Goal: Communication & Community: Ask a question

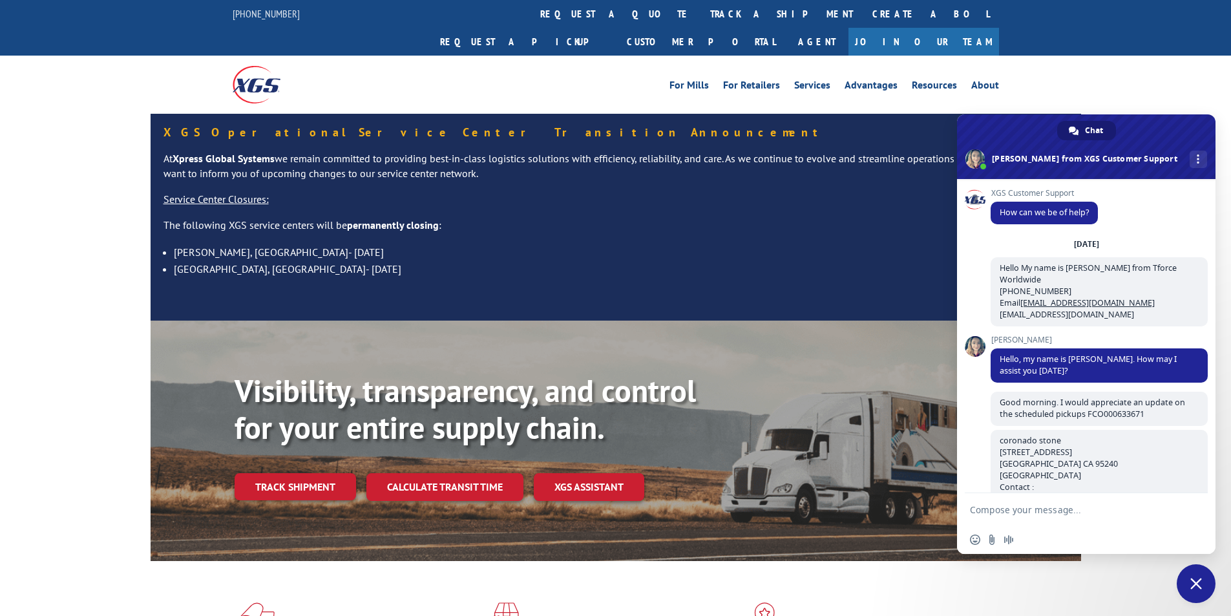
scroll to position [410, 0]
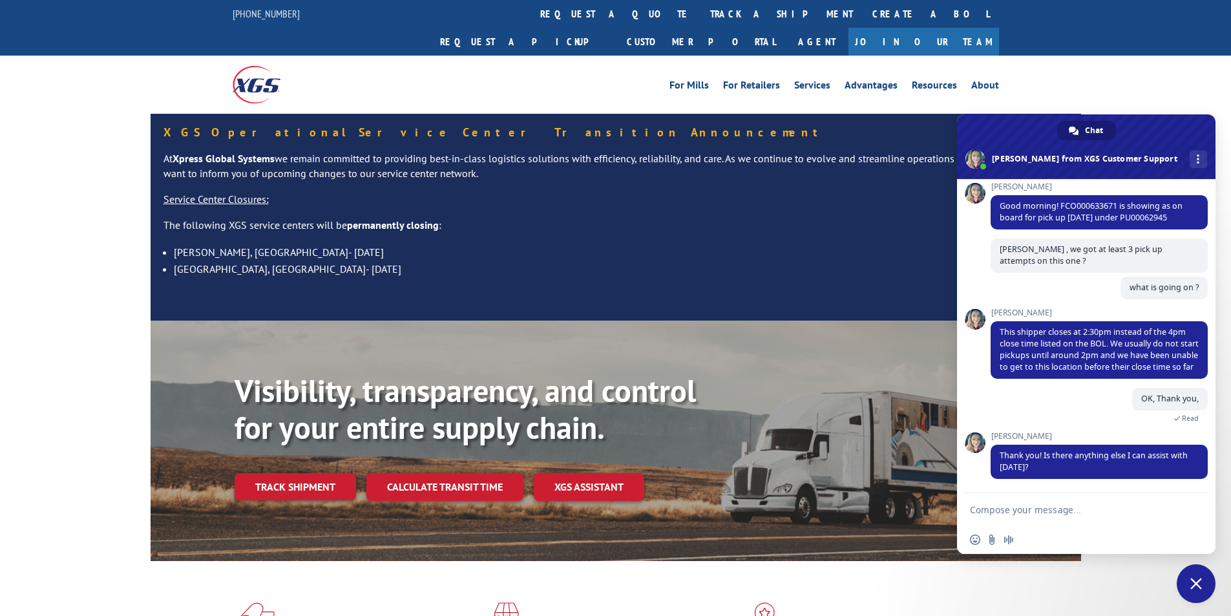
click at [1198, 591] on span "Close chat" at bounding box center [1196, 583] width 39 height 39
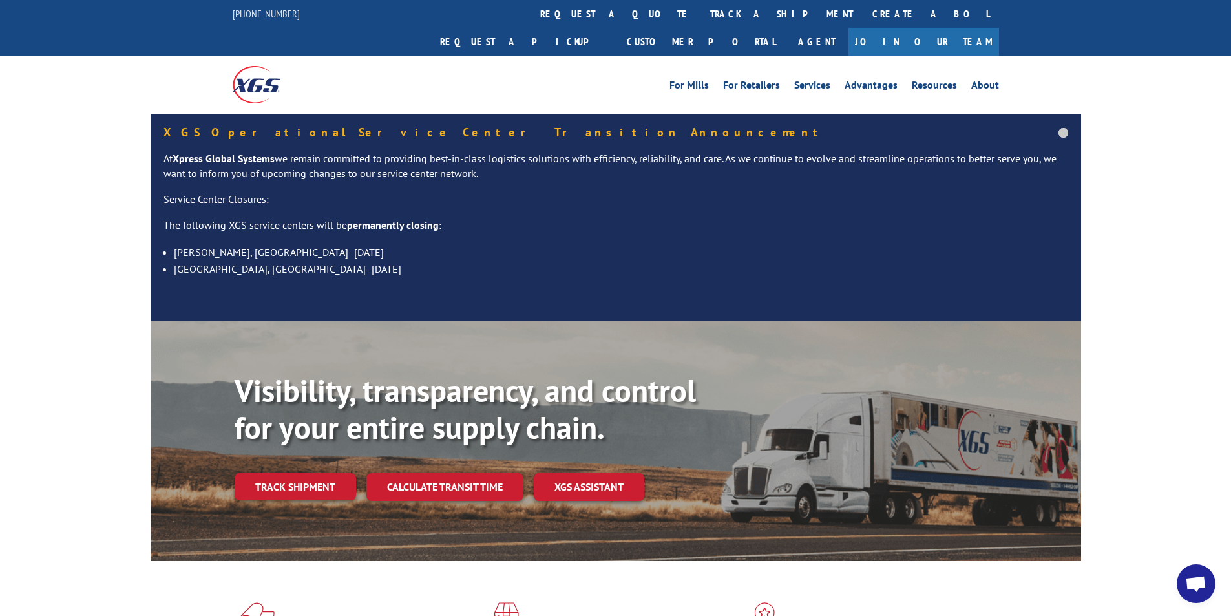
click at [1194, 586] on span "Open chat" at bounding box center [1195, 585] width 21 height 18
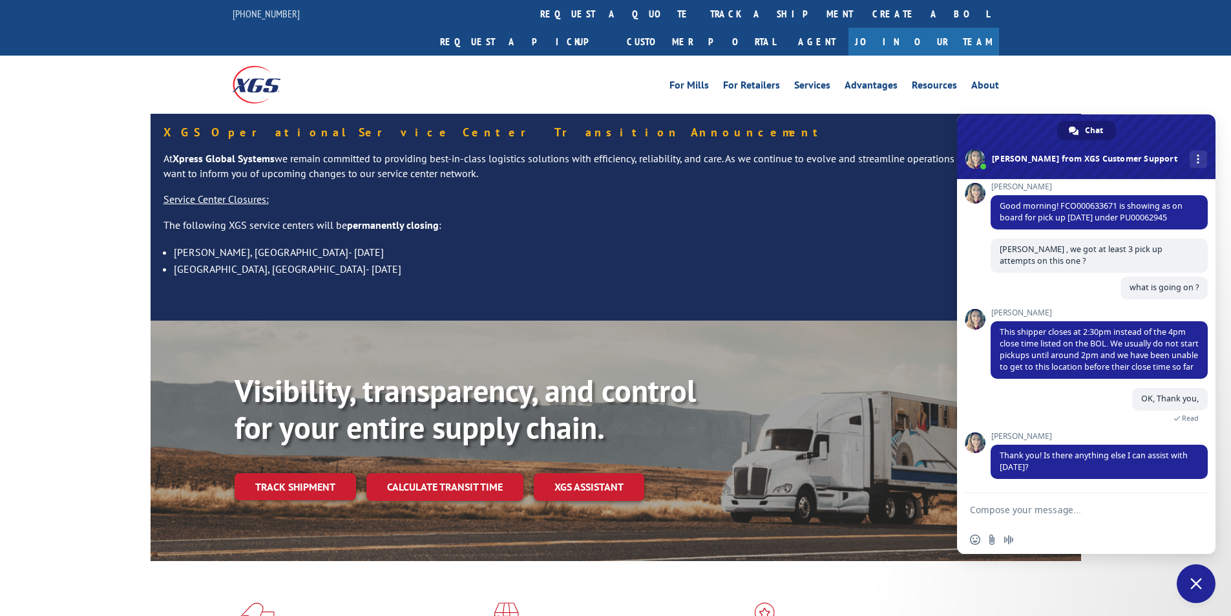
click at [1112, 513] on textarea "Compose your message..." at bounding box center [1073, 509] width 207 height 32
click at [1082, 515] on textarea "Compose your message..." at bounding box center [1073, 509] width 207 height 32
paste textarea "Hello My name is [PERSON_NAME] from Tforce Worldwide [PHONE_NUMBER] Email [EMAI…"
type textarea "Hello My name is [PERSON_NAME] from Tforce Worldwide [PHONE_NUMBER] Email [EMAI…"
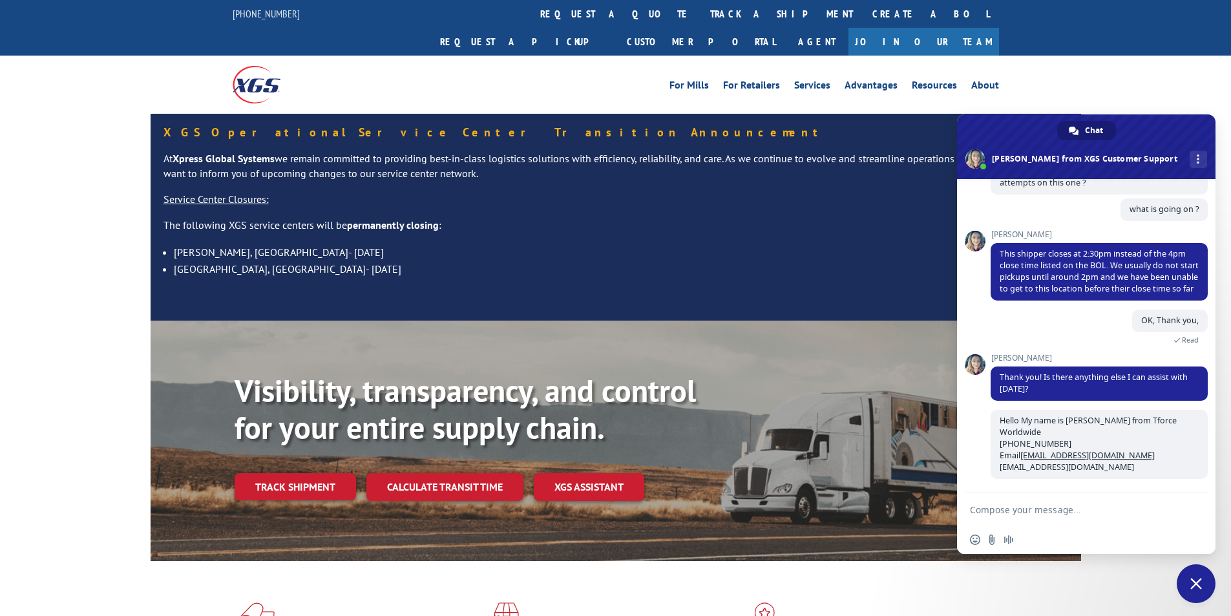
scroll to position [489, 0]
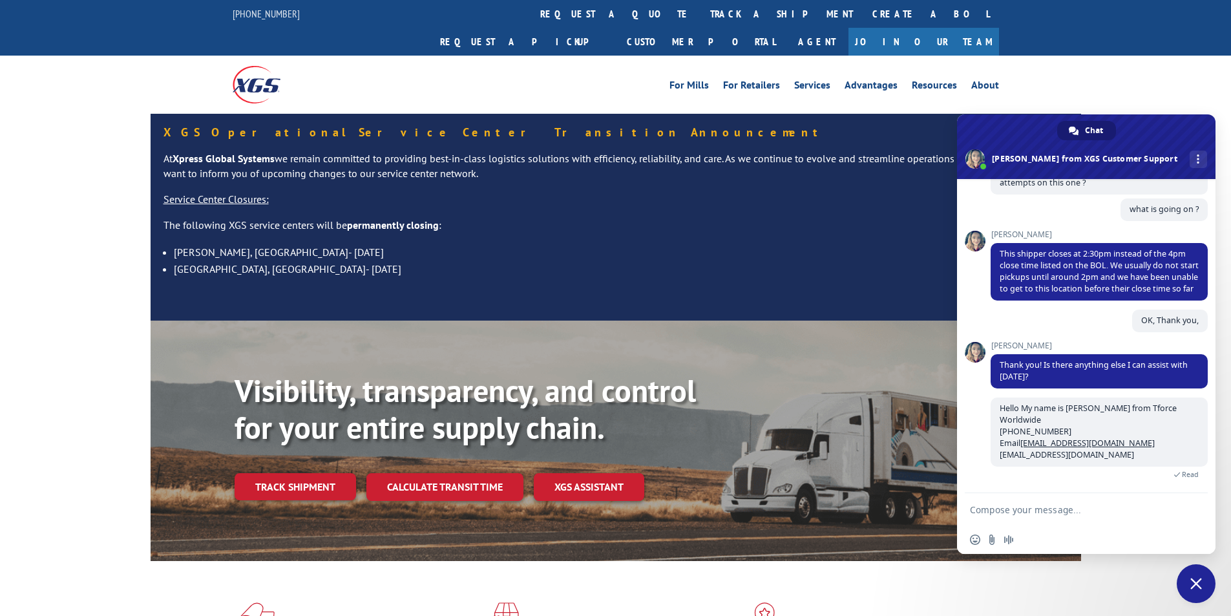
click at [1068, 511] on textarea "Compose your message..." at bounding box center [1073, 509] width 207 height 32
paste textarea "Good morning. I would appreciate an update on the scheduled pickups"
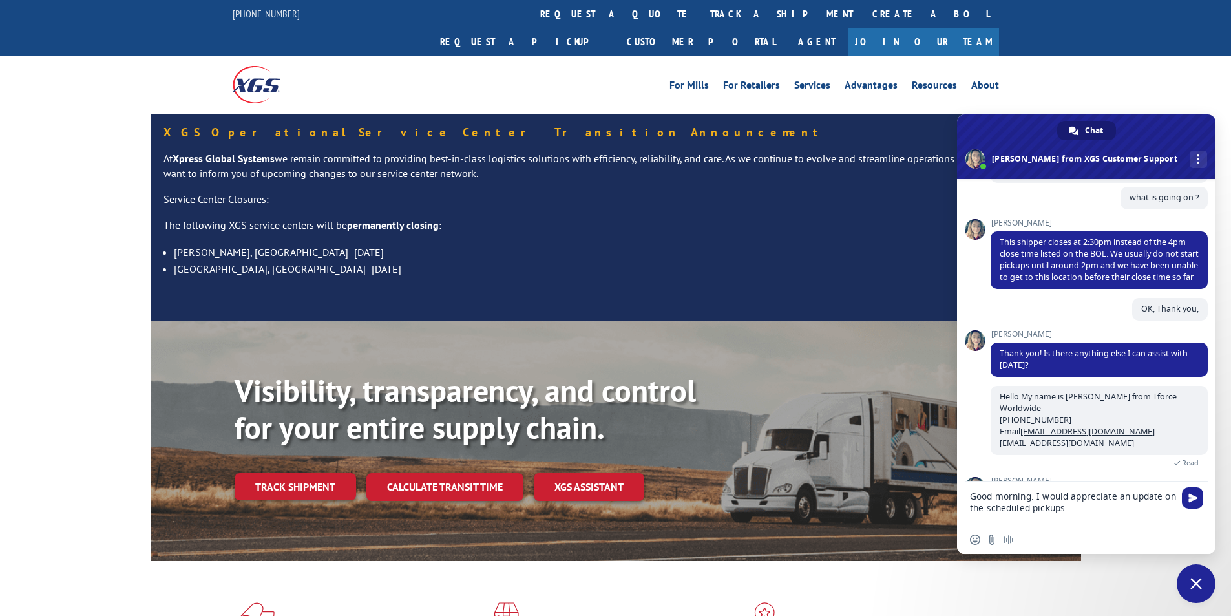
scroll to position [557, 0]
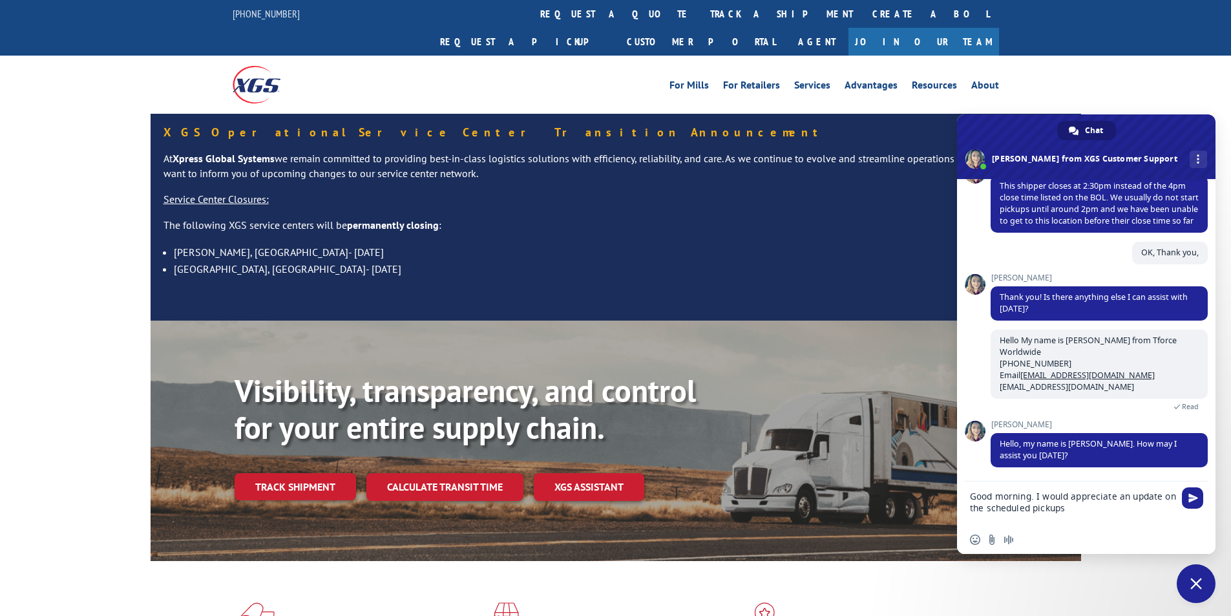
click at [1119, 511] on textarea "Good morning. I would appreciate an update on the scheduled pickups" at bounding box center [1073, 504] width 207 height 44
paste textarea "COR99886309"
type textarea "Good morning. I would appreciate an update on the scheduled pickups COR99886309"
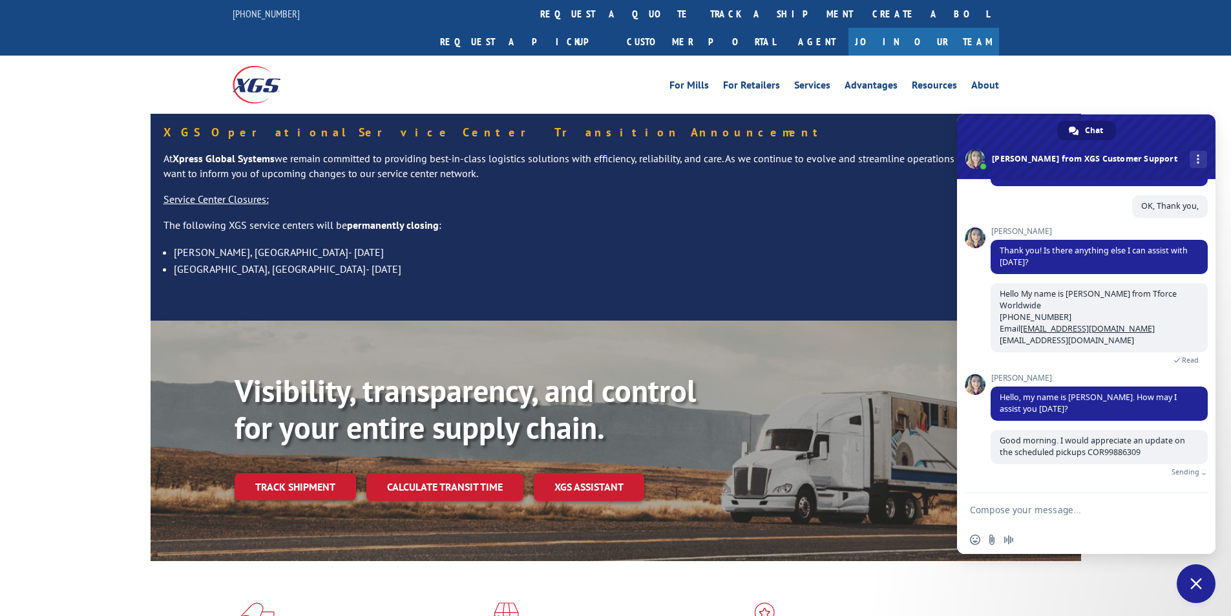
scroll to position [588, 0]
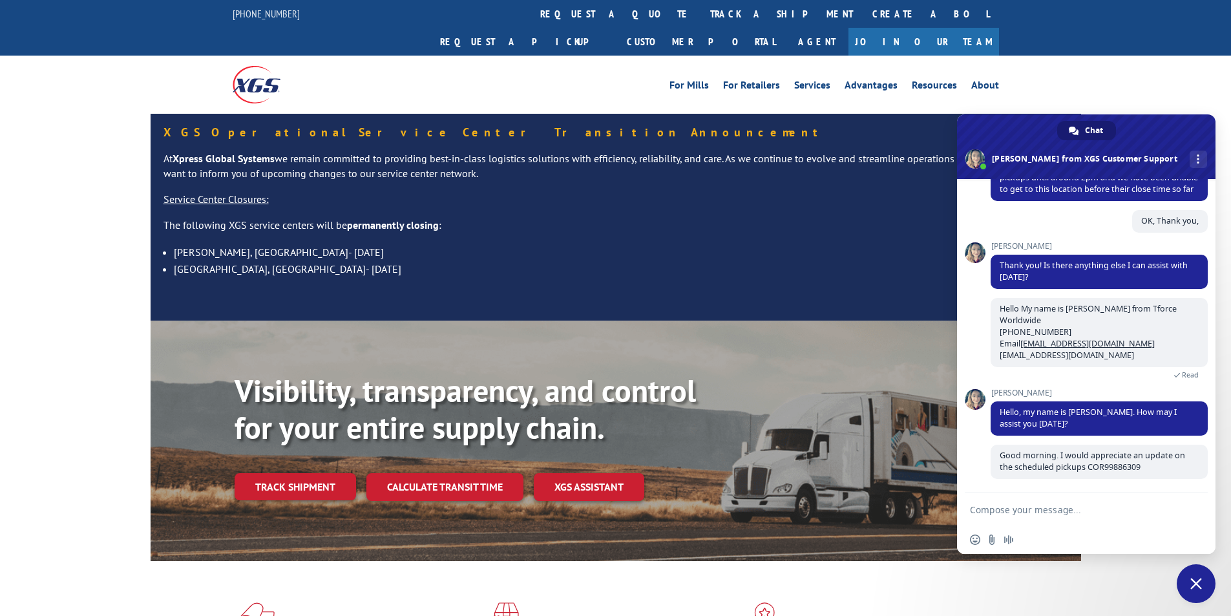
click at [1069, 517] on textarea "Compose your message..." at bounding box center [1073, 509] width 207 height 32
paste textarea "THE HOME DEPOT STORE #[GEOGRAPHIC_DATA][STREET_ADDRESS][GEOGRAPHIC_DATA] Contac…"
type textarea "THE HOME DEPOT STORE #[GEOGRAPHIC_DATA][STREET_ADDRESS][GEOGRAPHIC_DATA] Contac…"
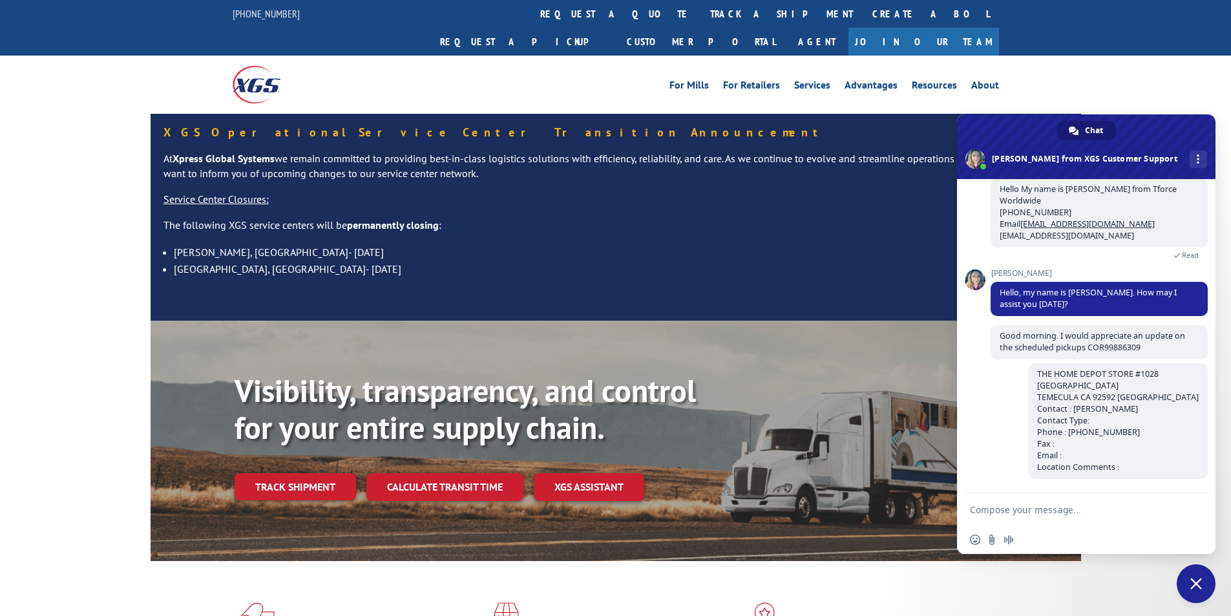
scroll to position [708, 0]
type textarea "hello [PERSON_NAME],"
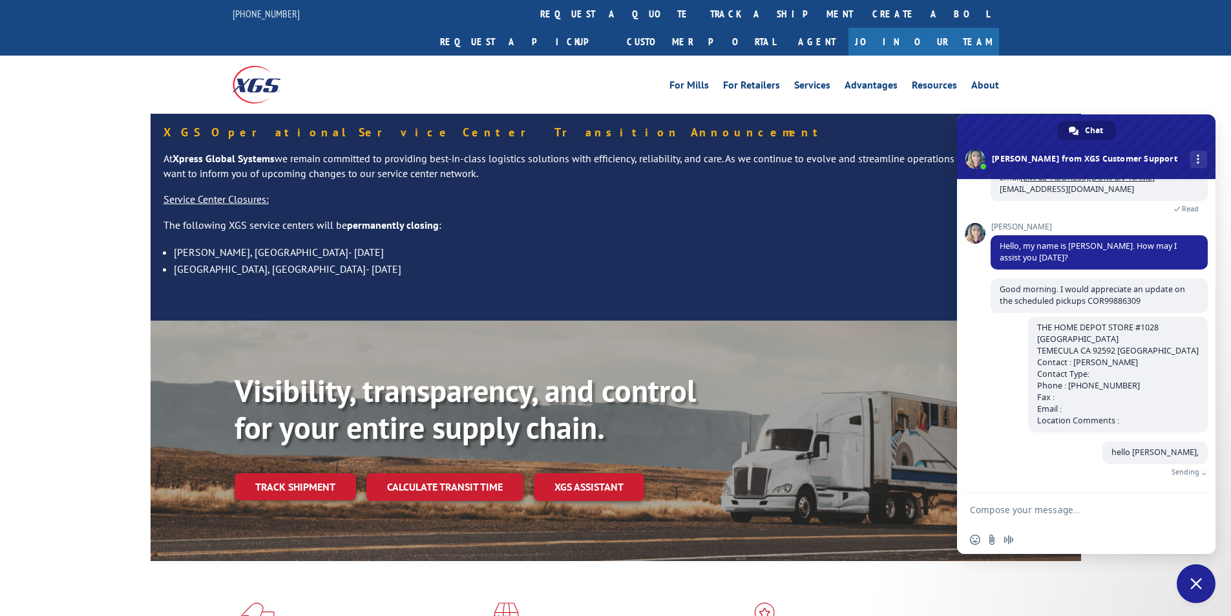
scroll to position [734, 0]
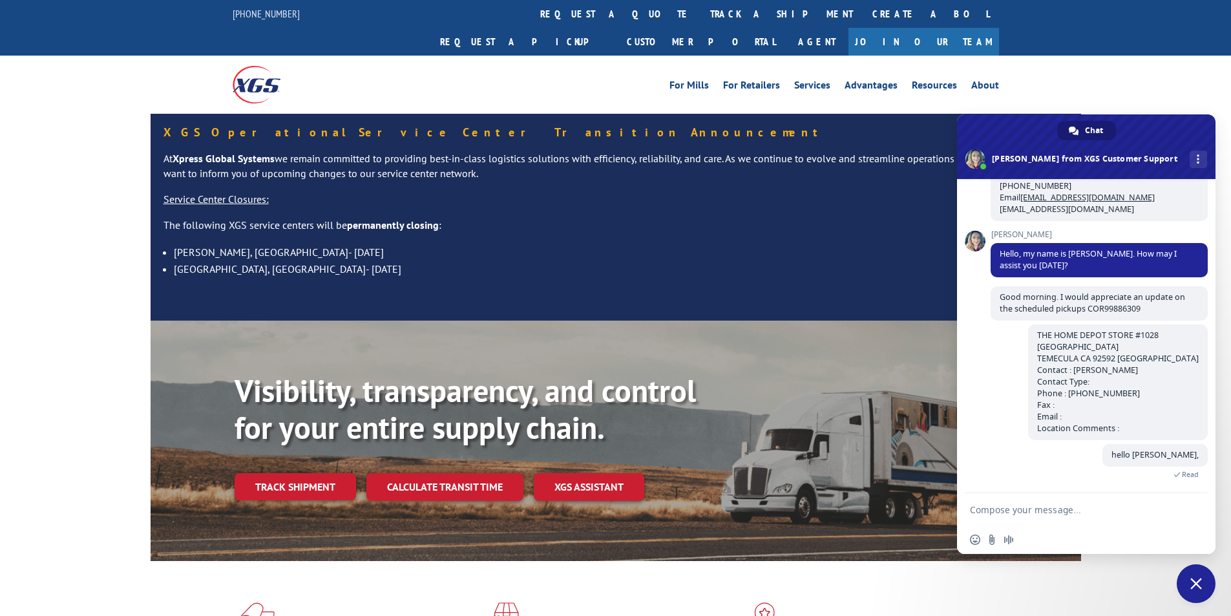
click at [1066, 515] on textarea "Compose your message..." at bounding box center [1073, 509] width 207 height 32
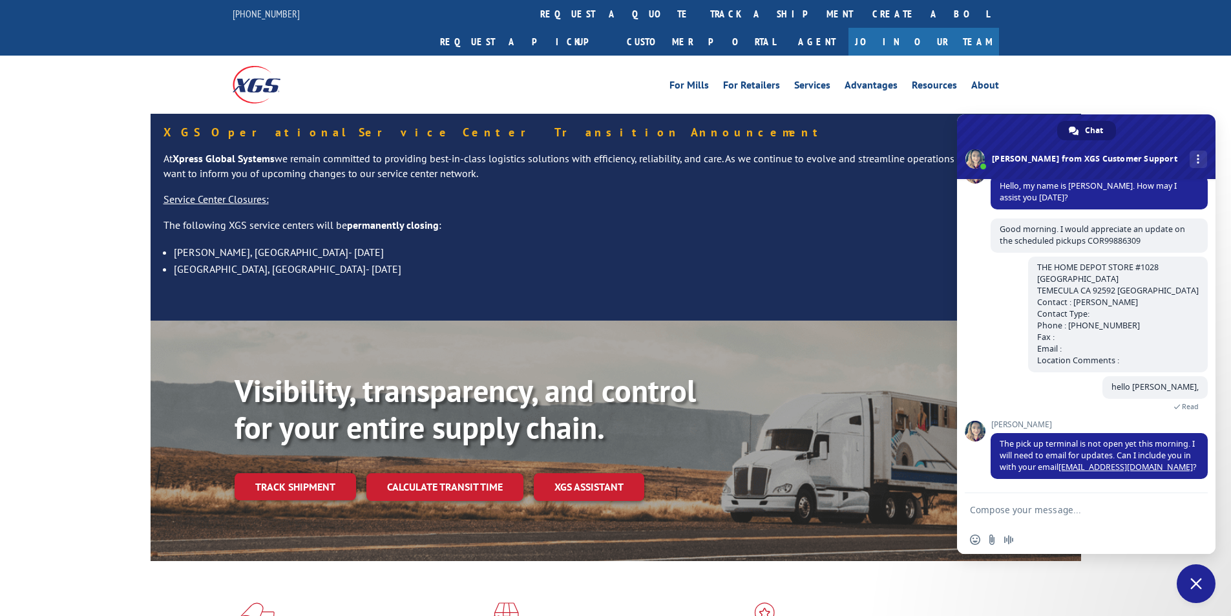
click at [1068, 507] on textarea "Compose your message..." at bounding box center [1073, 509] width 207 height 32
type textarea "yes, please"
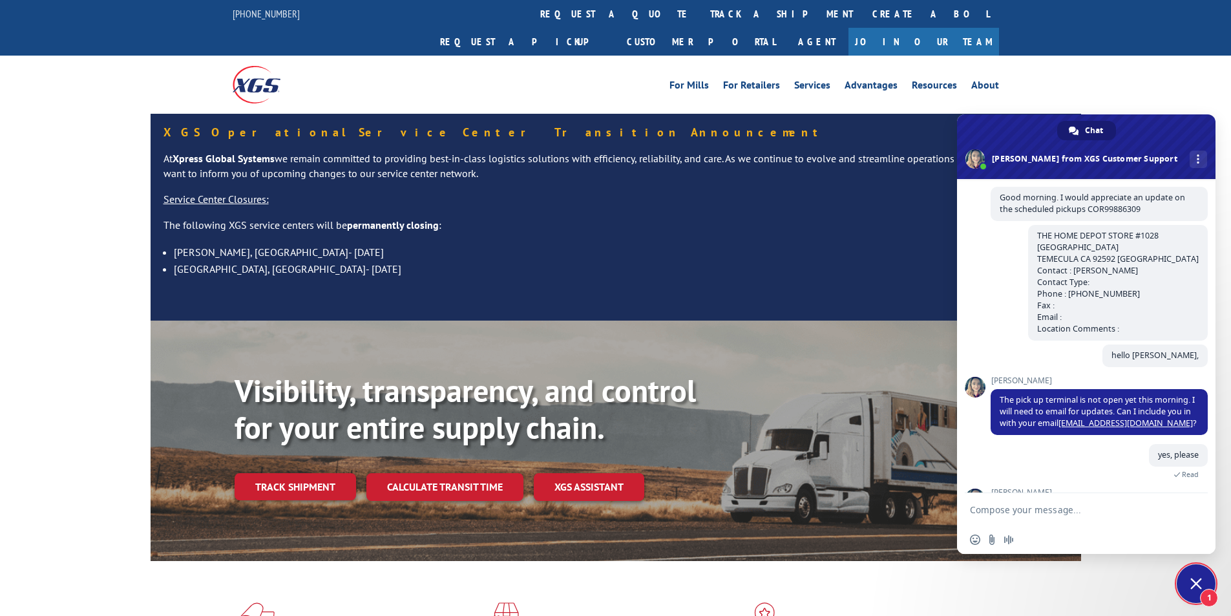
scroll to position [913, 0]
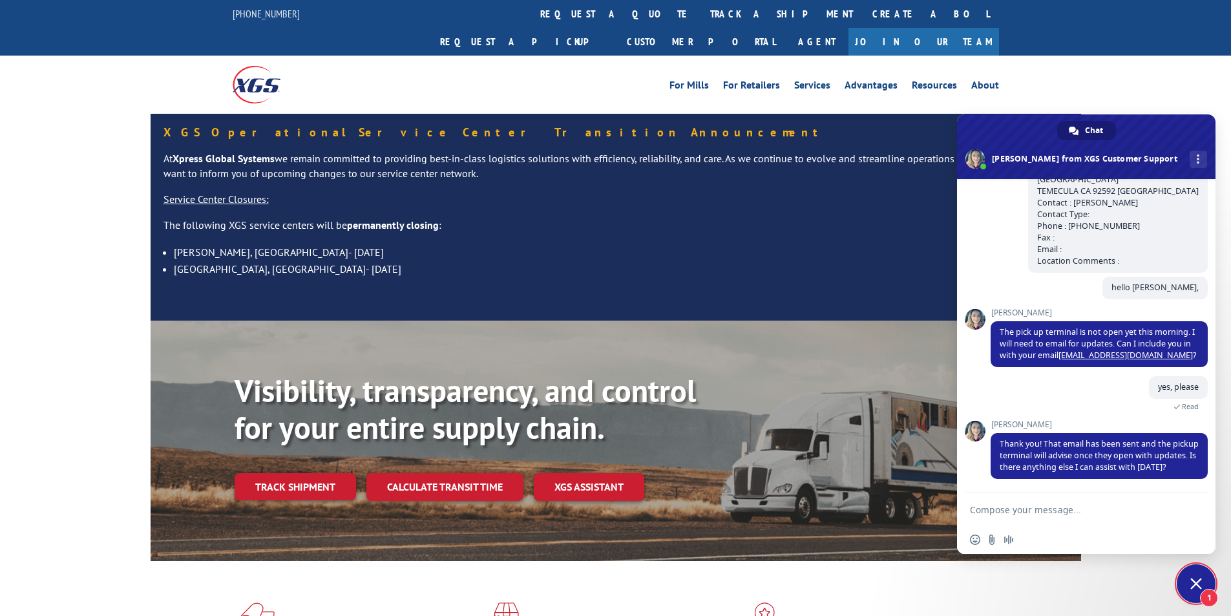
click at [1083, 510] on textarea "Compose your message..." at bounding box center [1073, 509] width 207 height 32
type textarea "that be all thanks [PERSON_NAME]"
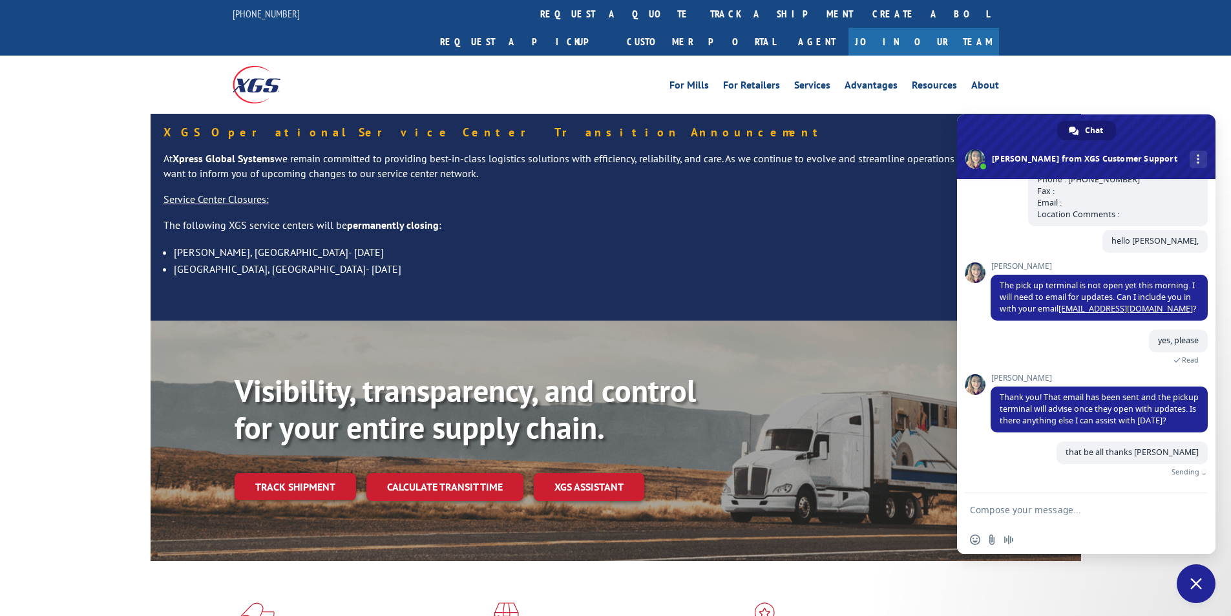
click at [1189, 584] on span "Close chat" at bounding box center [1196, 583] width 39 height 39
